Goal: Register for event/course

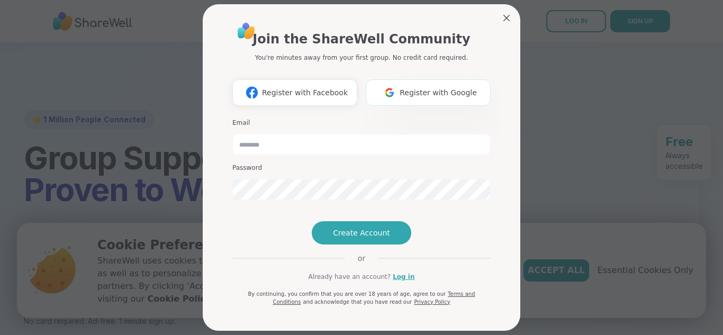
click at [452, 98] on span "Register with Google" at bounding box center [438, 92] width 77 height 11
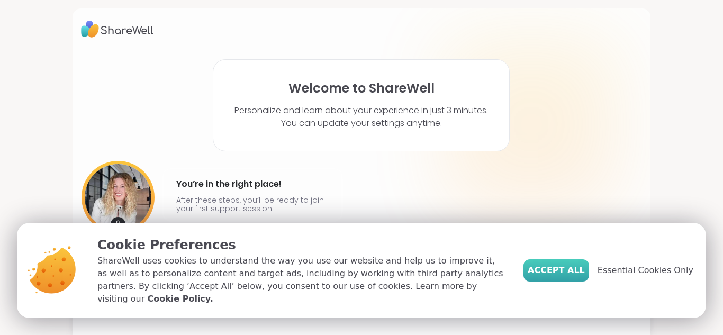
click at [568, 277] on span "Accept All" at bounding box center [556, 270] width 57 height 13
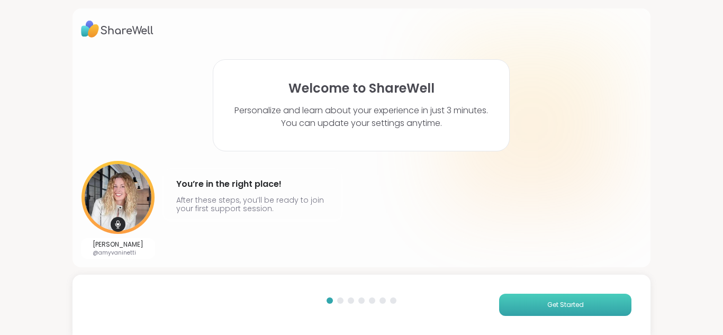
click at [518, 305] on button "Get Started" at bounding box center [565, 305] width 132 height 22
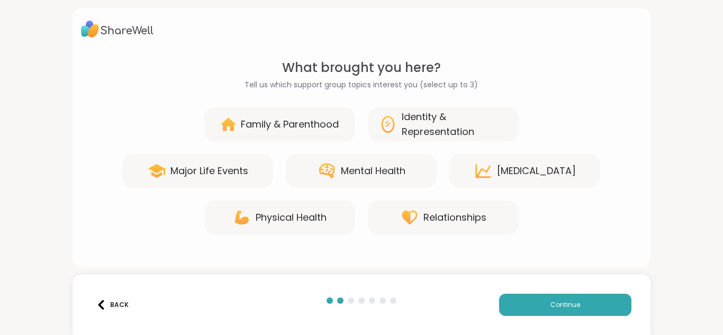
click at [347, 136] on div "Family & Parenthood" at bounding box center [279, 124] width 151 height 34
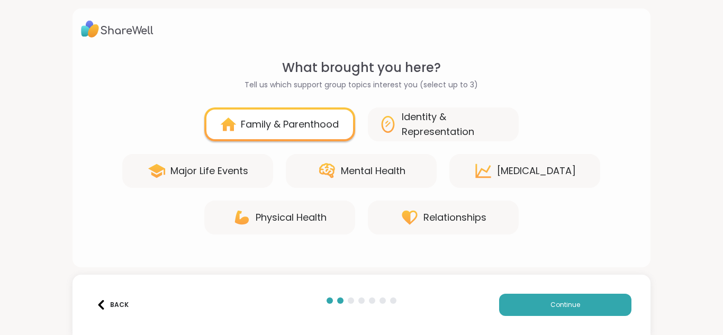
click at [413, 139] on div "Identity & Representation" at bounding box center [455, 125] width 106 height 30
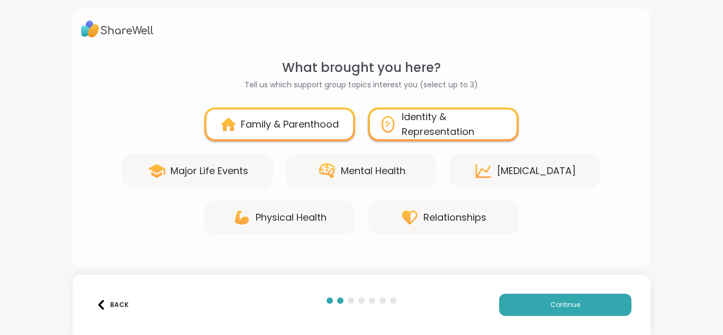
click at [411, 155] on div "Mental Health" at bounding box center [361, 171] width 151 height 34
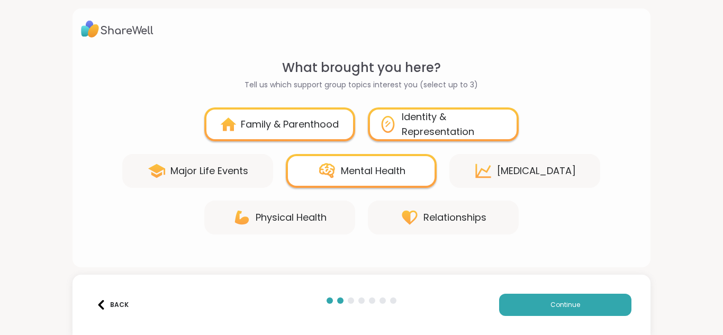
click at [229, 170] on div "Major Life Events" at bounding box center [209, 171] width 78 height 15
click at [260, 195] on div "Family & Parenthood Identity & Representation Major Life Events Mental Health […" at bounding box center [362, 170] width 562 height 127
click at [245, 178] on div "Major Life Events" at bounding box center [197, 171] width 151 height 34
click at [304, 213] on div "Physical Health" at bounding box center [291, 217] width 71 height 15
click at [407, 215] on icon at bounding box center [409, 218] width 15 height 14
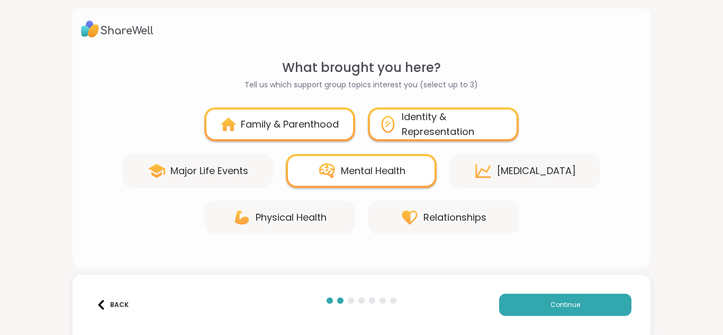
click at [367, 175] on div "Mental Health" at bounding box center [373, 171] width 65 height 15
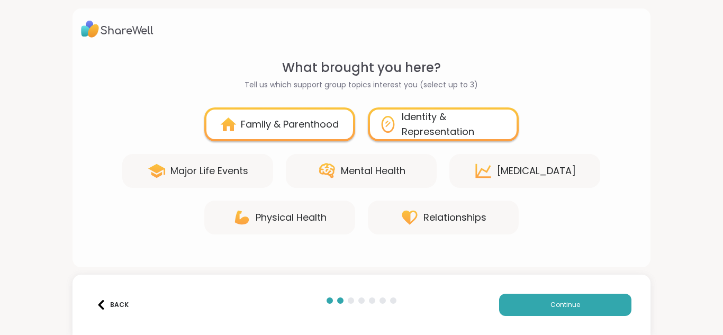
click at [320, 212] on div "Physical Health" at bounding box center [291, 217] width 71 height 15
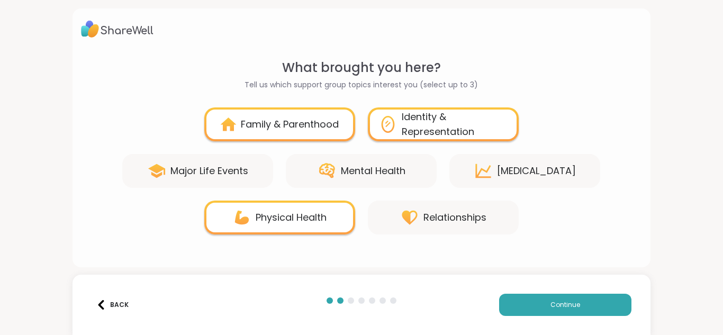
click at [391, 138] on div "Identity & Representation" at bounding box center [443, 124] width 151 height 34
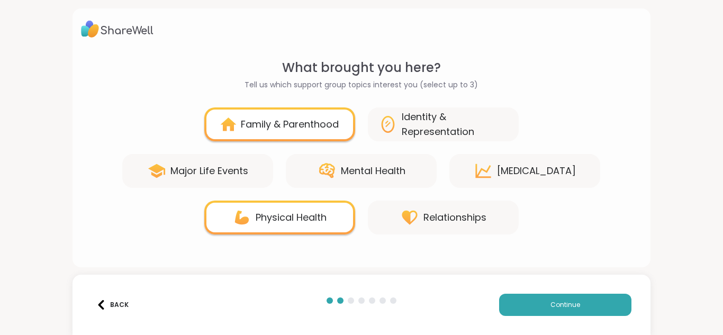
click at [463, 213] on div "Relationships" at bounding box center [455, 217] width 63 height 15
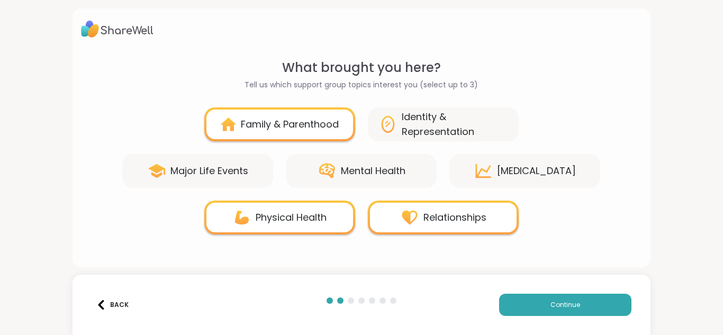
click at [344, 132] on div "Family & Parenthood" at bounding box center [279, 124] width 151 height 34
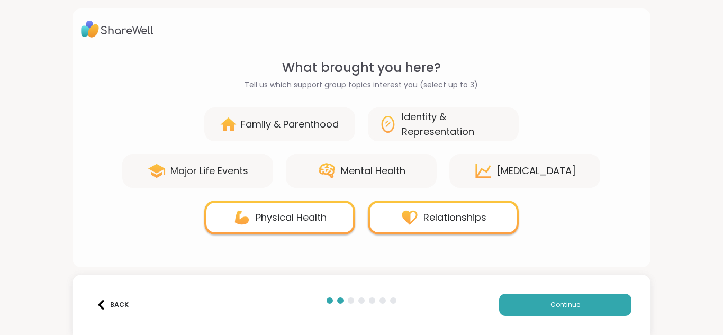
click at [376, 124] on div "Identity & Representation" at bounding box center [443, 124] width 151 height 34
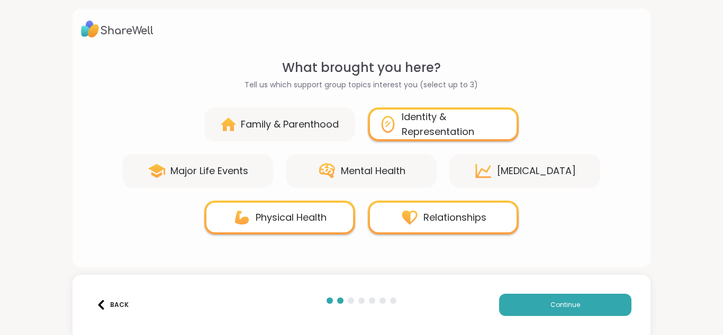
click at [320, 117] on div "Family & Parenthood" at bounding box center [290, 124] width 98 height 15
click at [379, 141] on div "Family & Parenthood Identity & Representation Major Life Events Mental Health […" at bounding box center [362, 170] width 562 height 127
click at [390, 122] on icon at bounding box center [388, 124] width 13 height 17
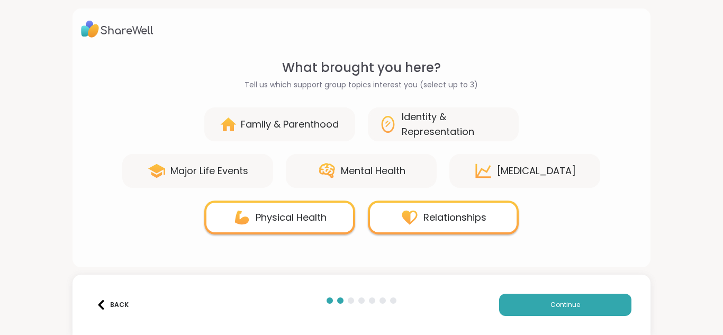
click at [320, 116] on div "Family & Parenthood" at bounding box center [279, 124] width 151 height 34
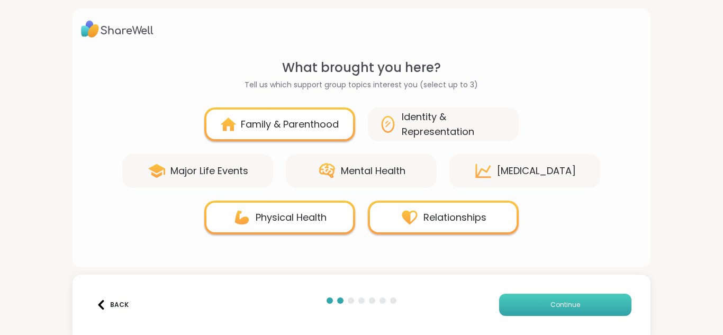
click at [571, 298] on button "Continue" at bounding box center [565, 305] width 132 height 22
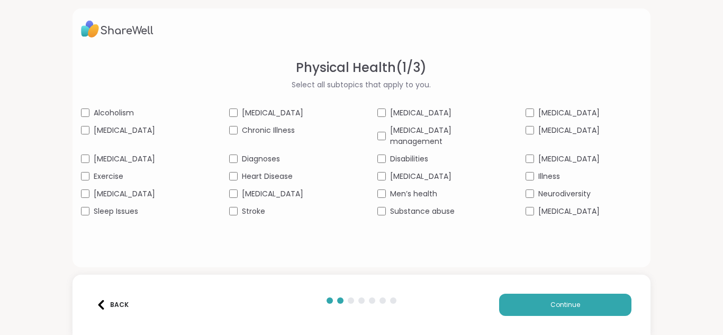
click at [244, 206] on span "Stroke" at bounding box center [253, 211] width 23 height 11
click at [523, 308] on button "Continue" at bounding box center [565, 305] width 132 height 22
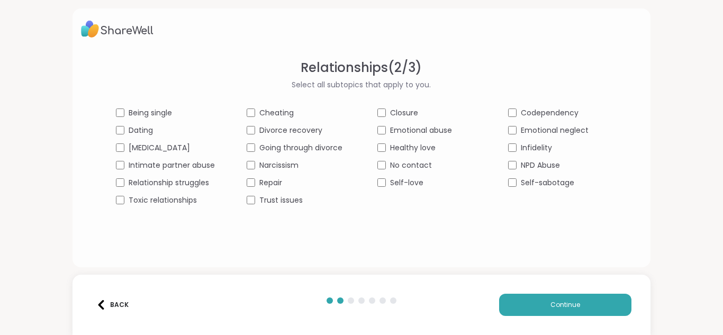
click at [128, 112] on div "Being single" at bounding box center [165, 112] width 99 height 11
click at [582, 300] on button "Continue" at bounding box center [565, 305] width 132 height 22
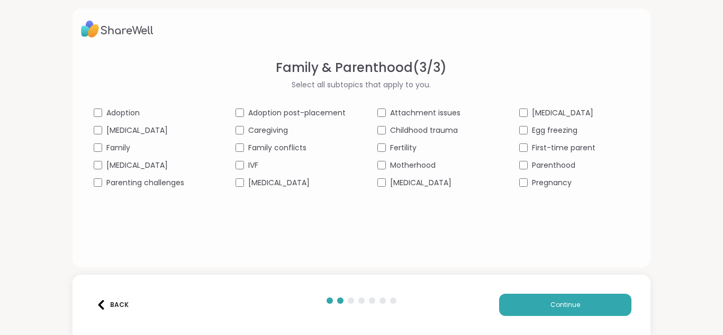
click at [138, 150] on div "Family" at bounding box center [149, 147] width 110 height 11
click at [551, 308] on span "Continue" at bounding box center [566, 305] width 30 height 10
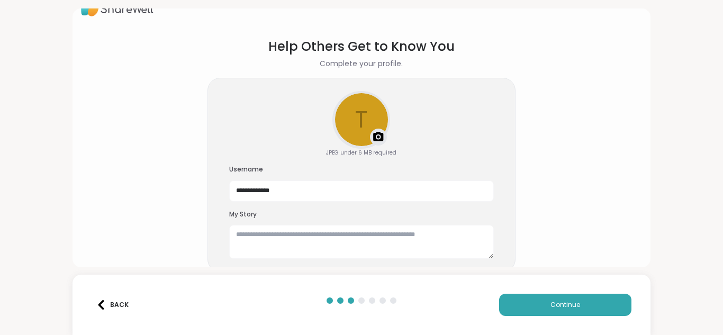
scroll to position [21, 0]
click at [530, 300] on button "Continue" at bounding box center [565, 305] width 132 height 22
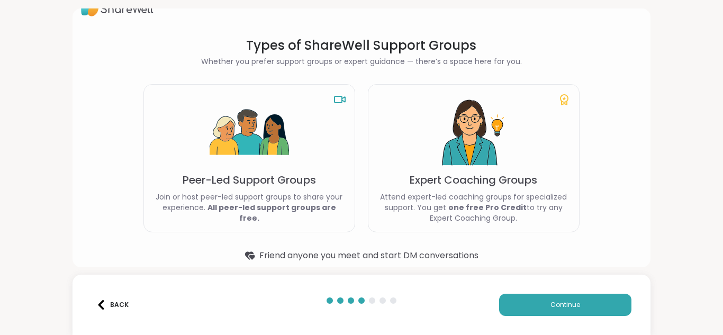
click at [463, 209] on b "one free Pro Credit" at bounding box center [487, 207] width 78 height 11
click at [514, 299] on button "Continue" at bounding box center [565, 305] width 132 height 22
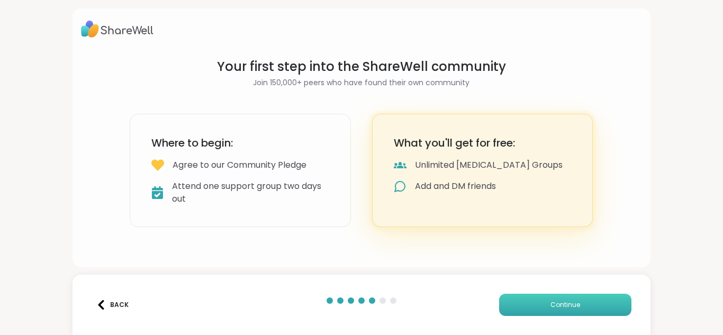
click at [514, 300] on button "Continue" at bounding box center [565, 305] width 132 height 22
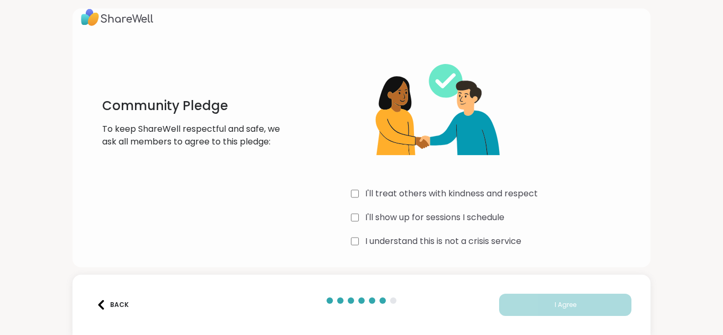
scroll to position [11, 0]
click at [344, 186] on div "Community Pledge To keep ShareWell respectful and safe, we ask all members to a…" at bounding box center [362, 149] width 562 height 204
click at [362, 223] on div "I'll show up for sessions I schedule" at bounding box center [496, 218] width 291 height 13
click at [345, 235] on div "Community Pledge To keep ShareWell respectful and safe, we ask all members to a…" at bounding box center [362, 149] width 562 height 204
click at [349, 241] on div "Community Pledge To keep ShareWell respectful and safe, we ask all members to a…" at bounding box center [362, 149] width 562 height 204
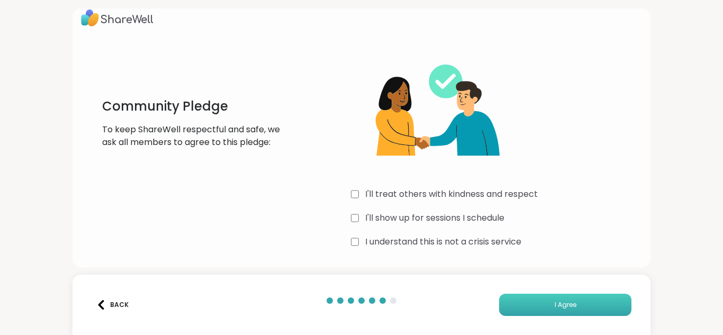
click at [568, 311] on button "I Agree" at bounding box center [565, 305] width 132 height 22
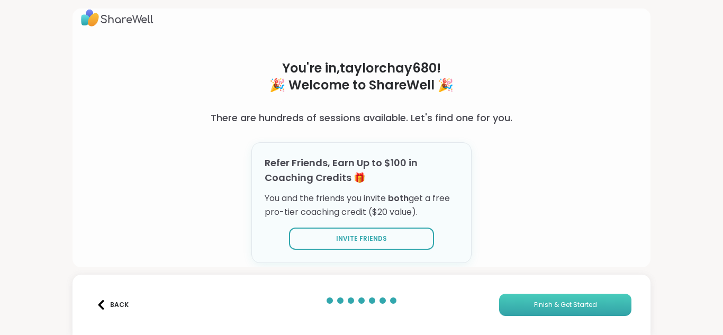
click at [541, 307] on span "Finish & Get Started" at bounding box center [565, 305] width 63 height 10
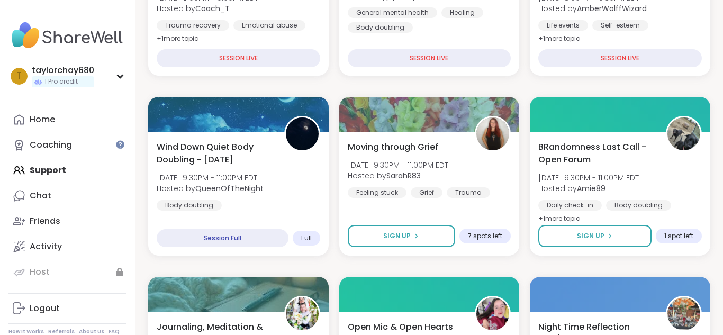
scroll to position [469, 0]
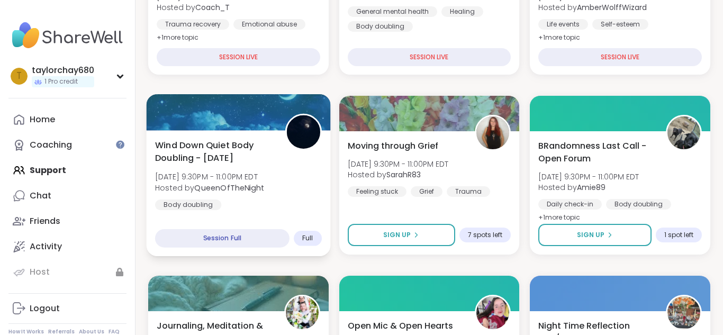
click at [266, 218] on div "Wind Down Quiet Body Doubling - [DATE] [DATE] 9:30PM - 11:00PM EDT Hosted by Qu…" at bounding box center [239, 193] width 184 height 126
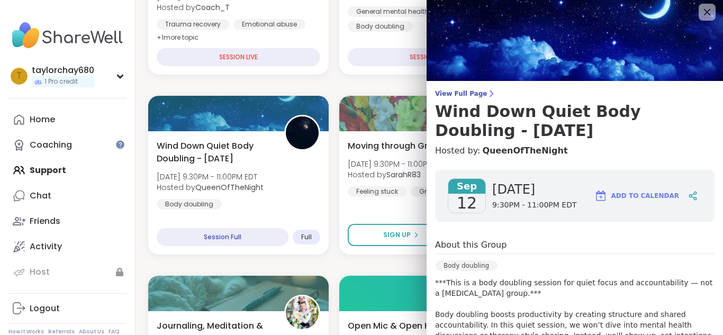
scroll to position [7, 0]
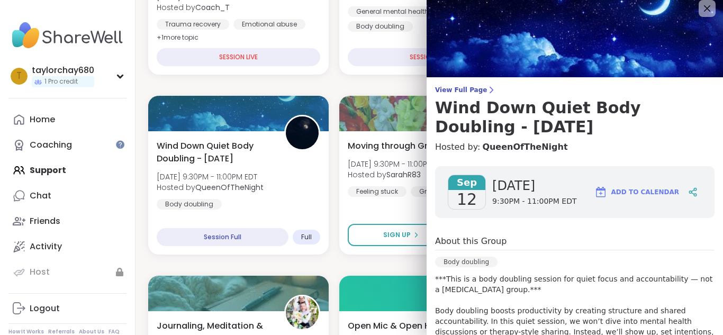
click at [626, 196] on span "Add to Calendar" at bounding box center [645, 192] width 68 height 10
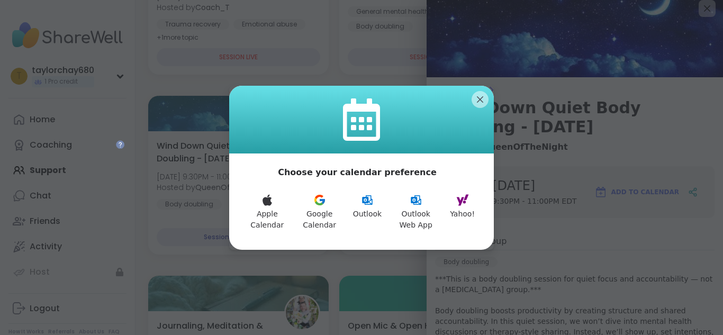
click at [482, 88] on div at bounding box center [361, 120] width 265 height 68
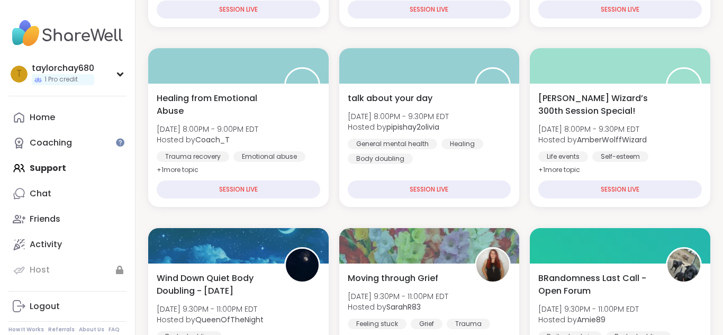
scroll to position [0, 0]
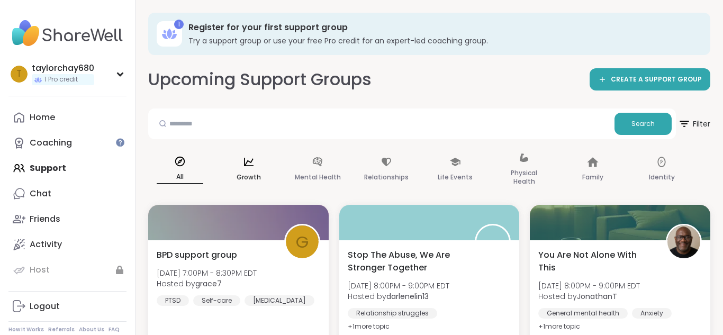
click at [229, 159] on div "Growth" at bounding box center [249, 169] width 64 height 53
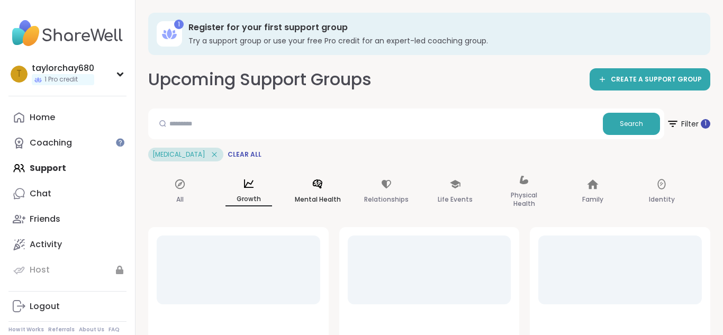
click at [305, 181] on div "Mental Health" at bounding box center [318, 192] width 64 height 53
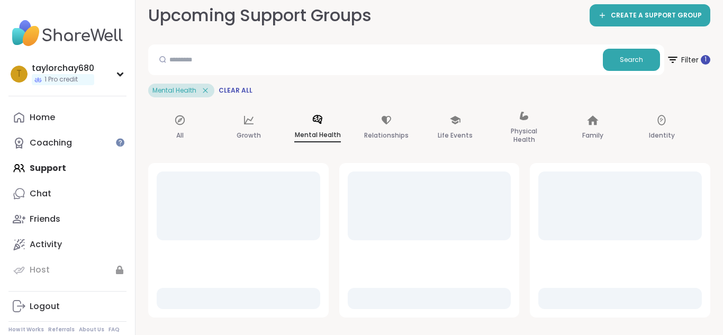
scroll to position [88, 0]
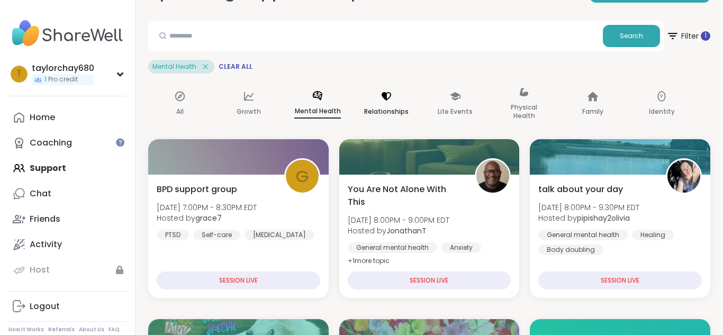
click at [397, 108] on p "Relationships" at bounding box center [386, 111] width 44 height 13
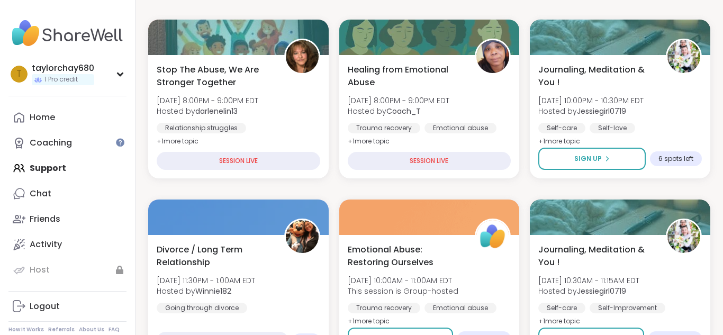
scroll to position [206, 0]
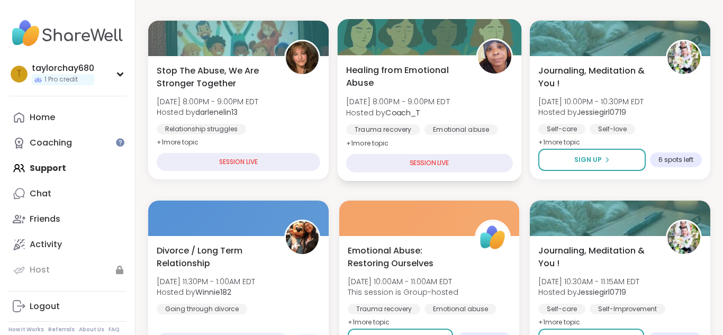
click at [384, 141] on span "+ 1 more topic" at bounding box center [367, 143] width 43 height 8
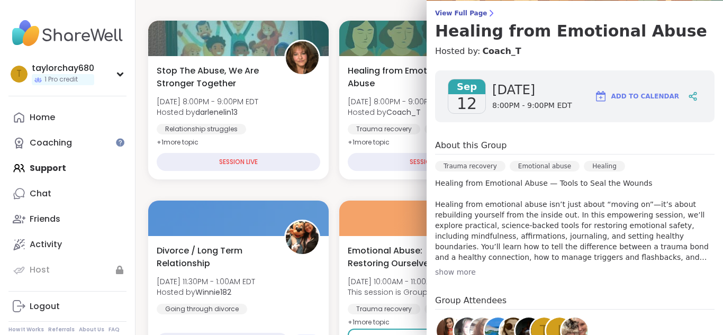
scroll to position [0, 0]
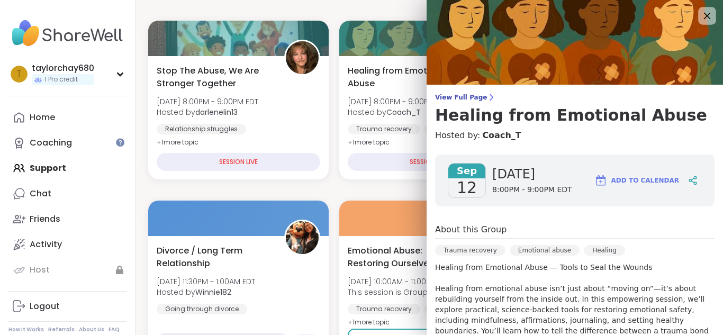
click at [711, 13] on icon at bounding box center [706, 15] width 13 height 13
